Goal: Information Seeking & Learning: Learn about a topic

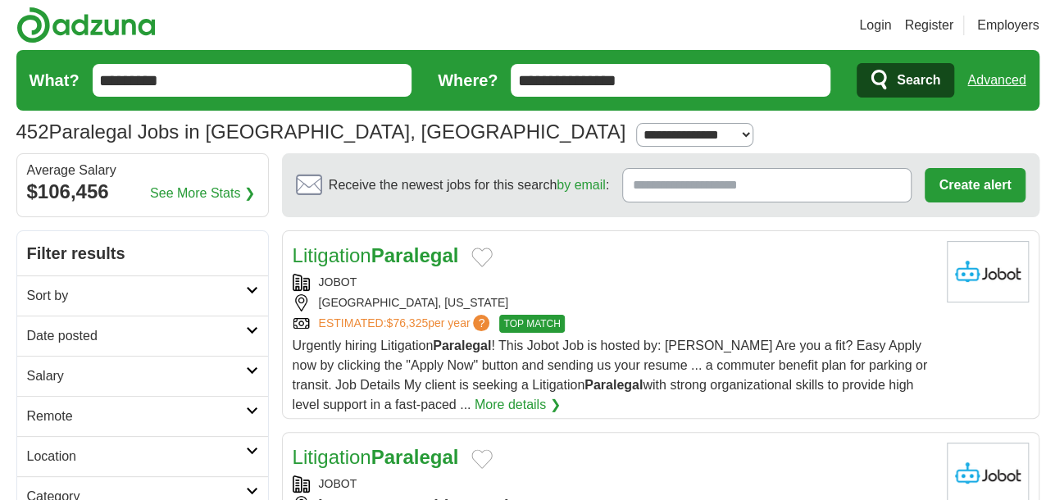
click at [246, 330] on icon at bounding box center [252, 330] width 12 height 8
click at [246, 284] on link "Sort by" at bounding box center [142, 295] width 251 height 40
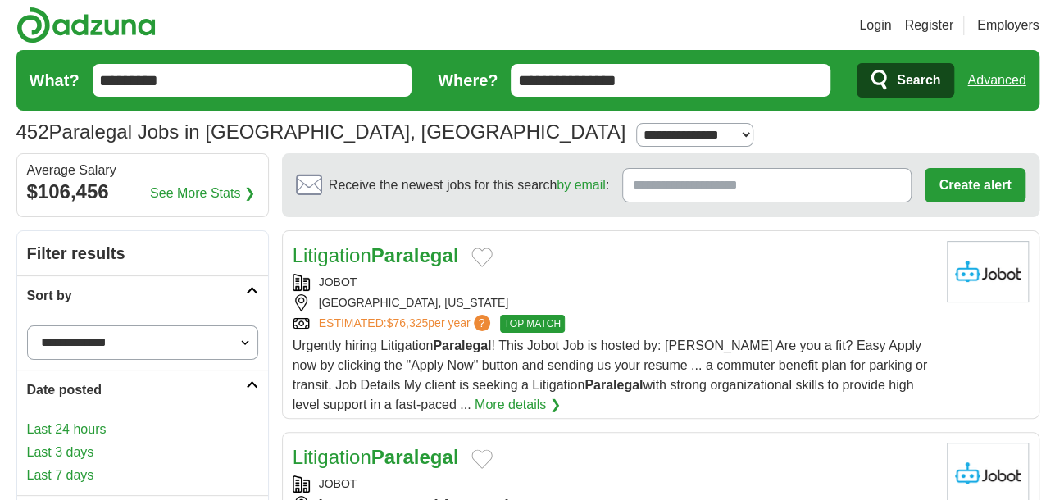
click at [249, 281] on link "Sort by" at bounding box center [142, 295] width 251 height 40
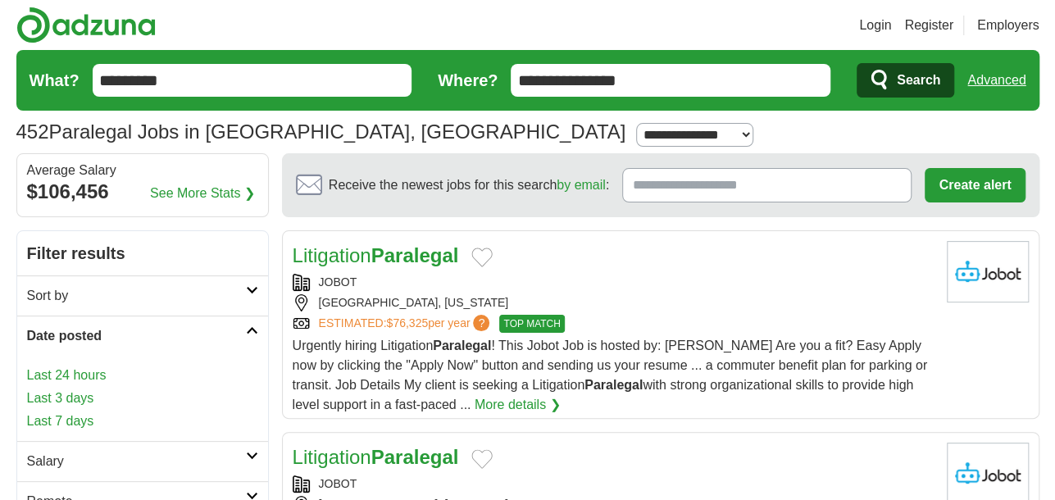
click at [246, 333] on icon at bounding box center [252, 330] width 12 height 8
click at [252, 371] on icon at bounding box center [252, 370] width 12 height 8
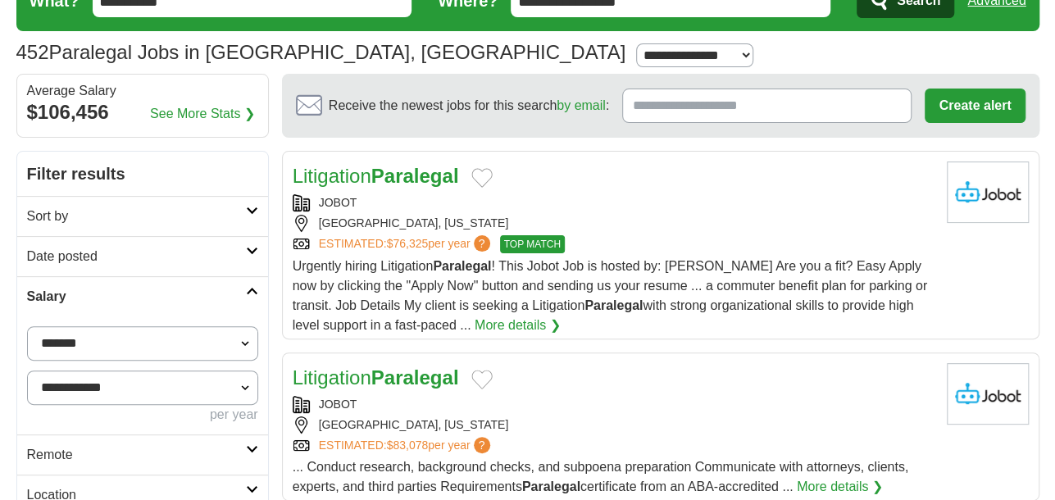
scroll to position [82, 0]
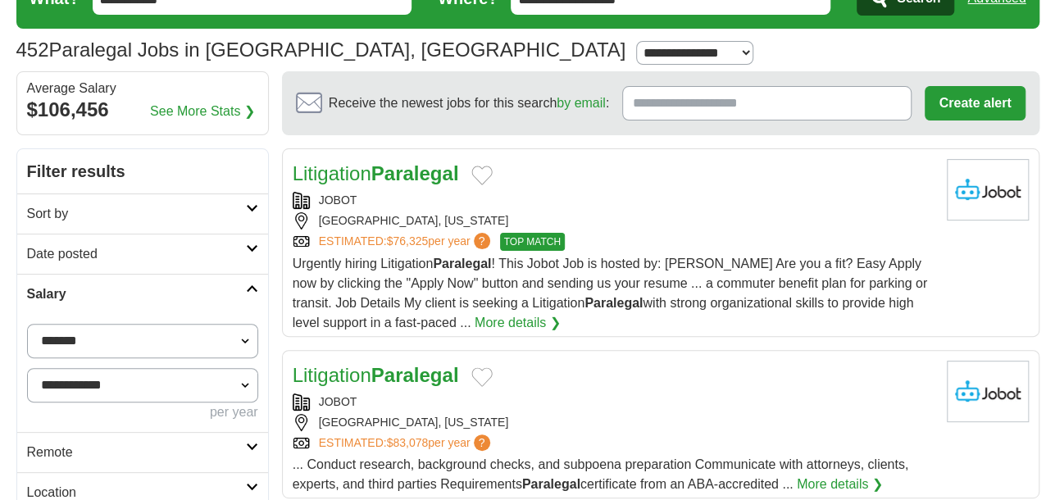
click at [248, 336] on select "**********" at bounding box center [142, 341] width 231 height 34
select select "*****"
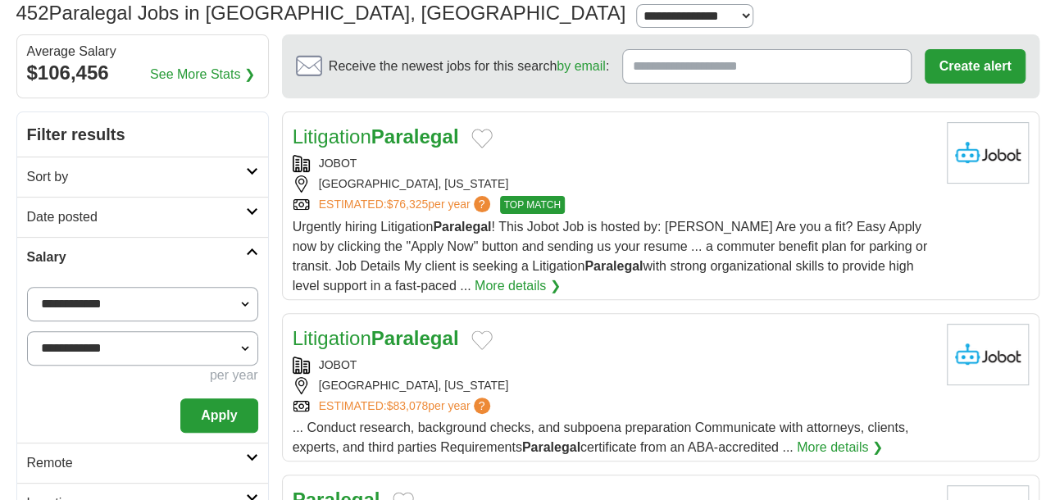
scroll to position [164, 0]
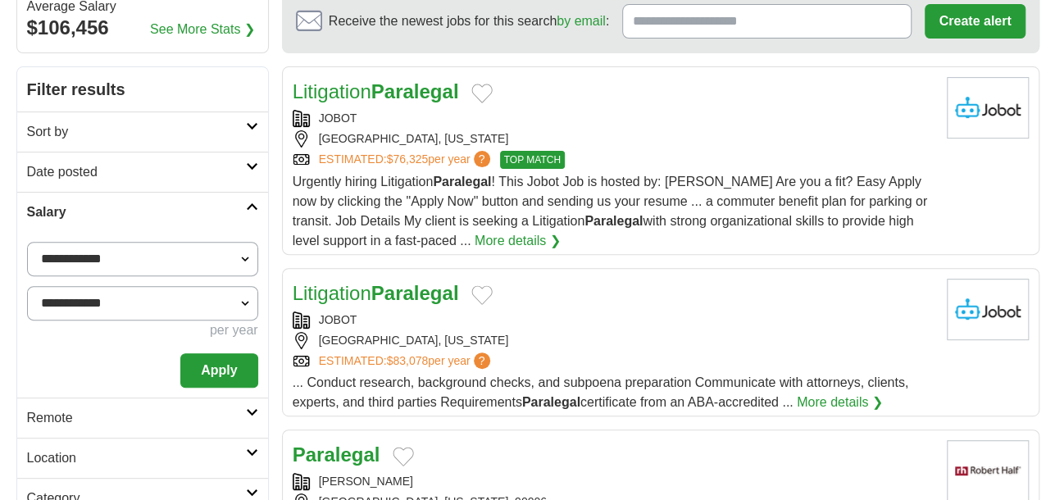
click at [232, 373] on button "Apply" at bounding box center [218, 370] width 77 height 34
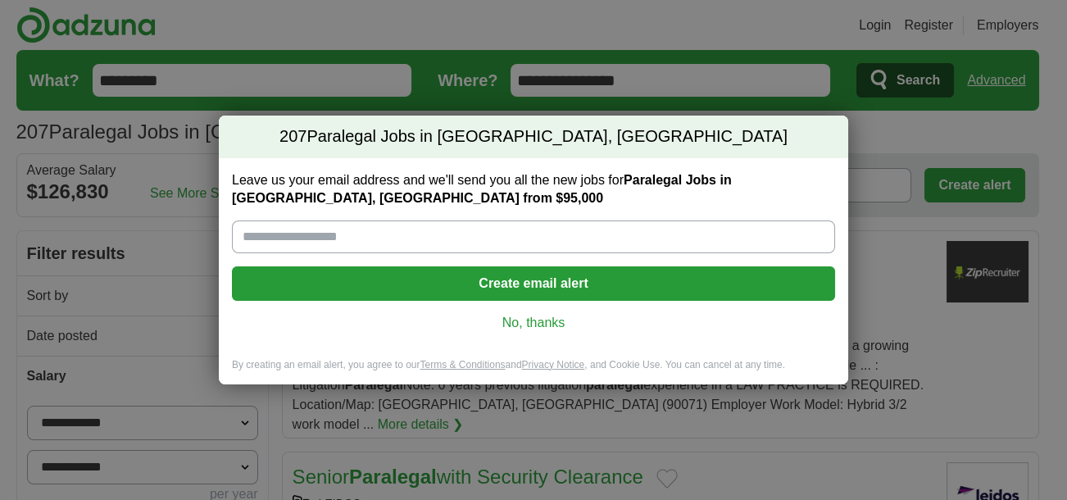
click at [516, 324] on link "No, thanks" at bounding box center [533, 323] width 577 height 18
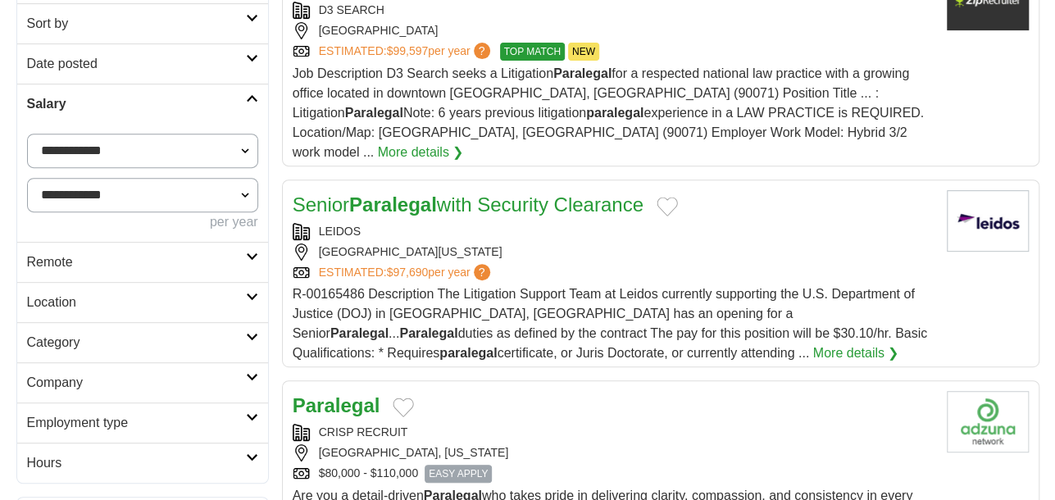
scroll to position [273, 0]
click at [251, 257] on icon at bounding box center [252, 256] width 12 height 8
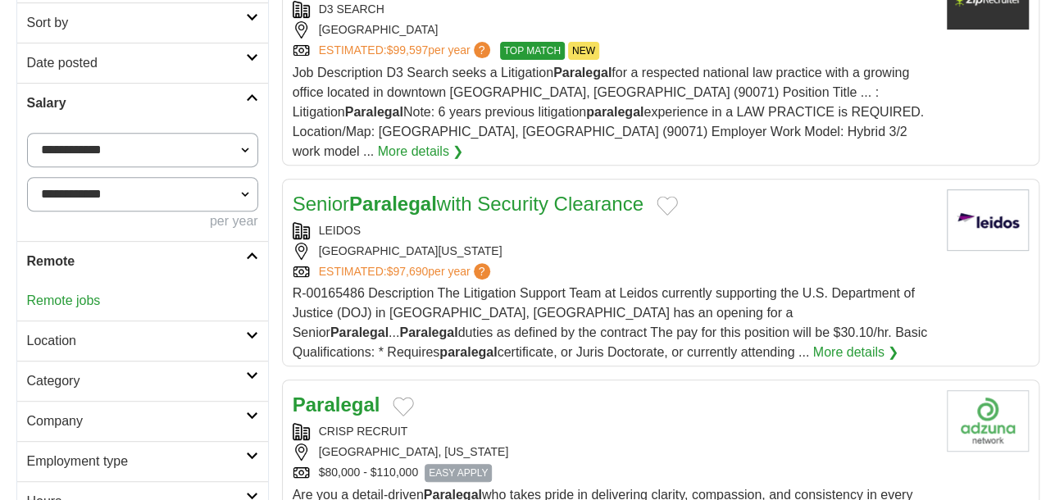
click at [251, 257] on icon at bounding box center [252, 256] width 12 height 8
click at [248, 294] on icon at bounding box center [252, 296] width 12 height 8
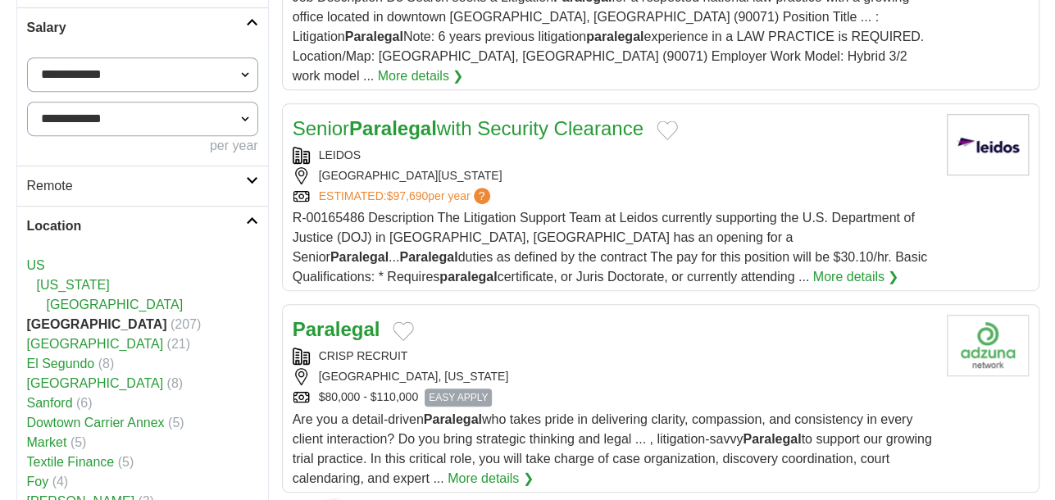
scroll to position [355, 0]
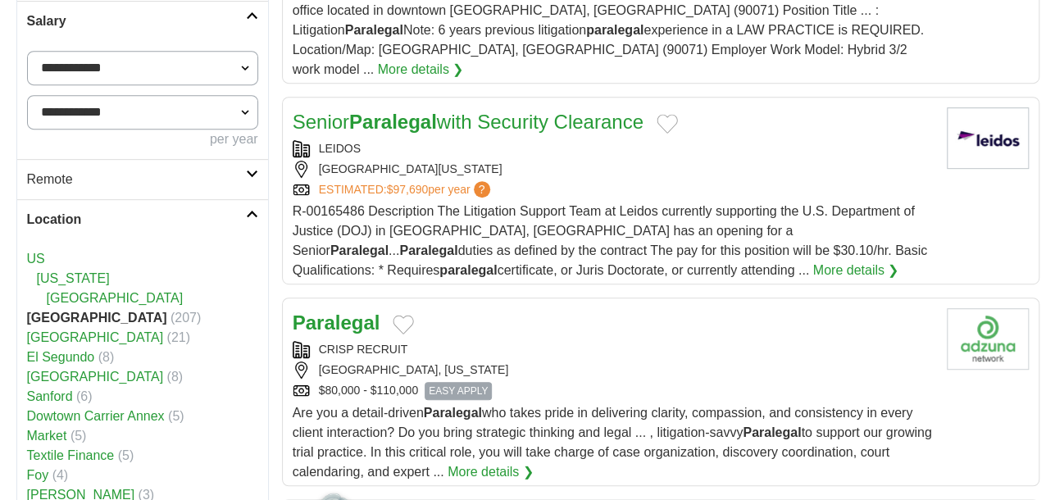
click at [251, 211] on icon at bounding box center [252, 214] width 12 height 8
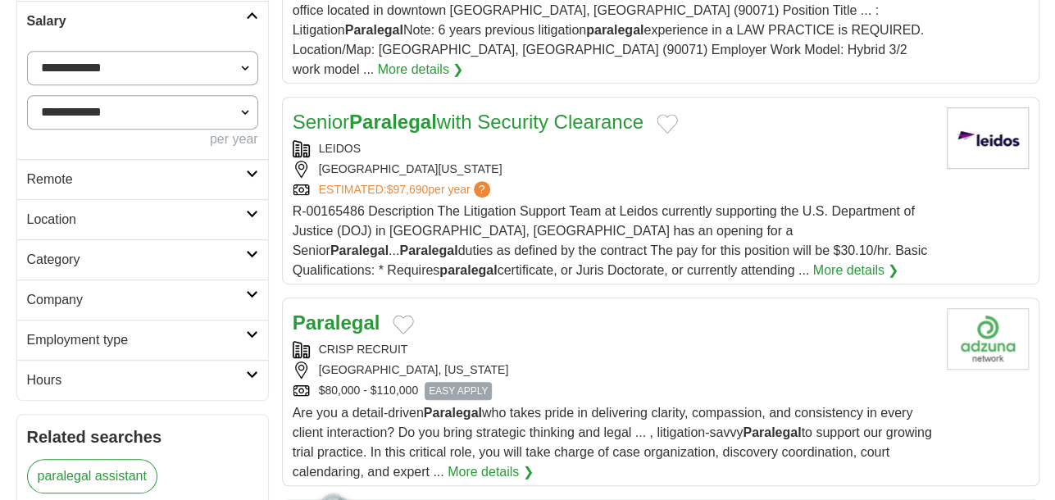
click at [251, 337] on icon at bounding box center [252, 334] width 12 height 8
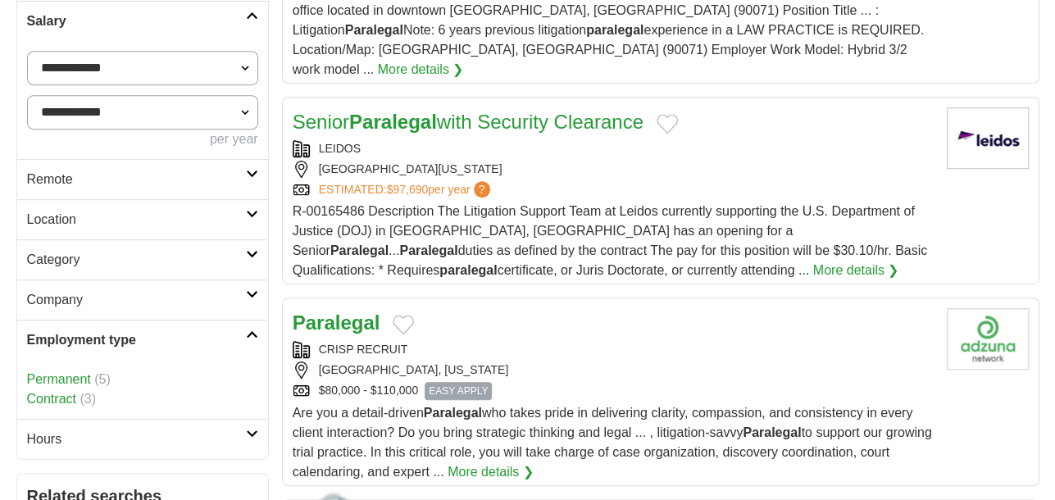
click at [69, 376] on link "Permanent" at bounding box center [59, 379] width 64 height 14
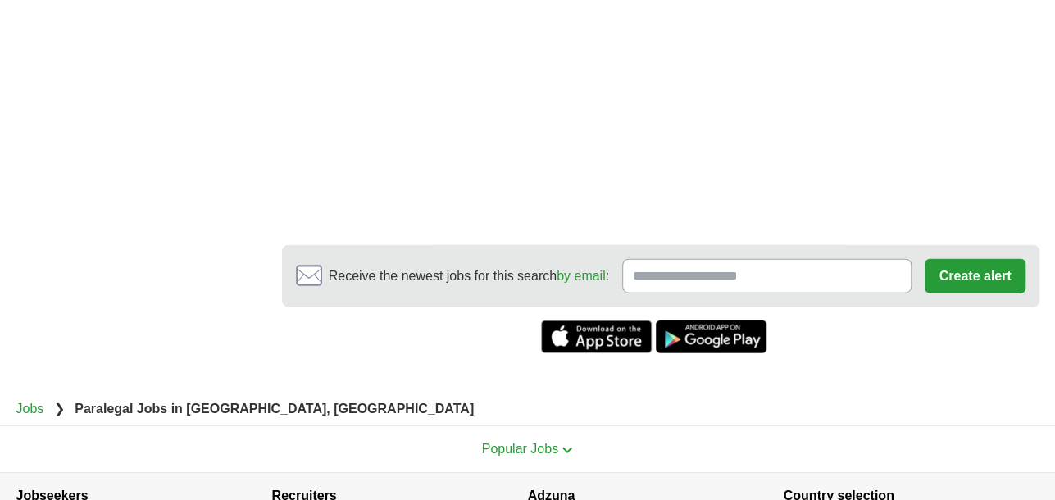
scroll to position [1967, 0]
